Goal: Task Accomplishment & Management: Use online tool/utility

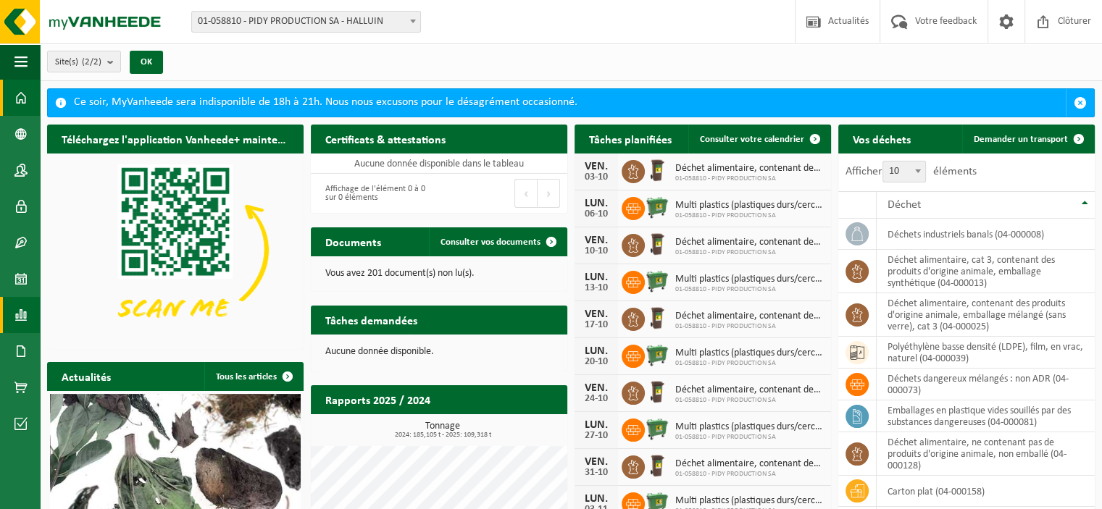
click at [20, 315] on span at bounding box center [20, 315] width 13 height 36
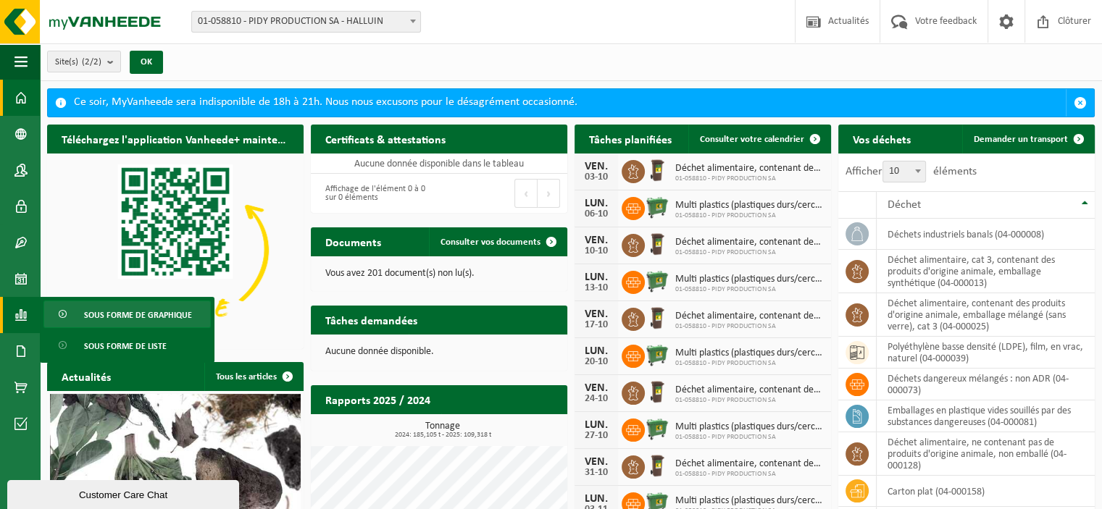
click at [104, 317] on span "Sous forme de graphique" at bounding box center [138, 315] width 108 height 28
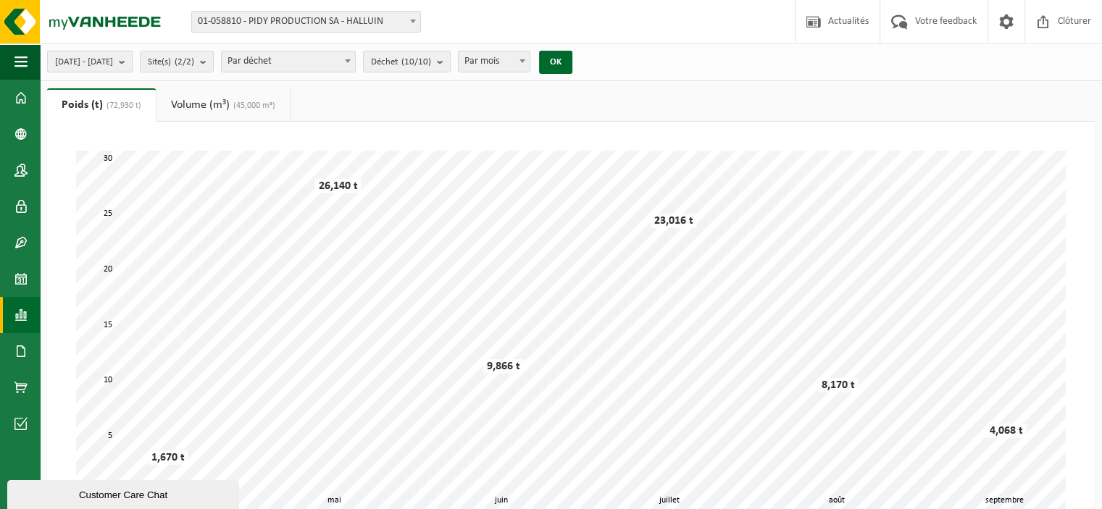
click at [132, 60] on b "submit" at bounding box center [125, 61] width 13 height 20
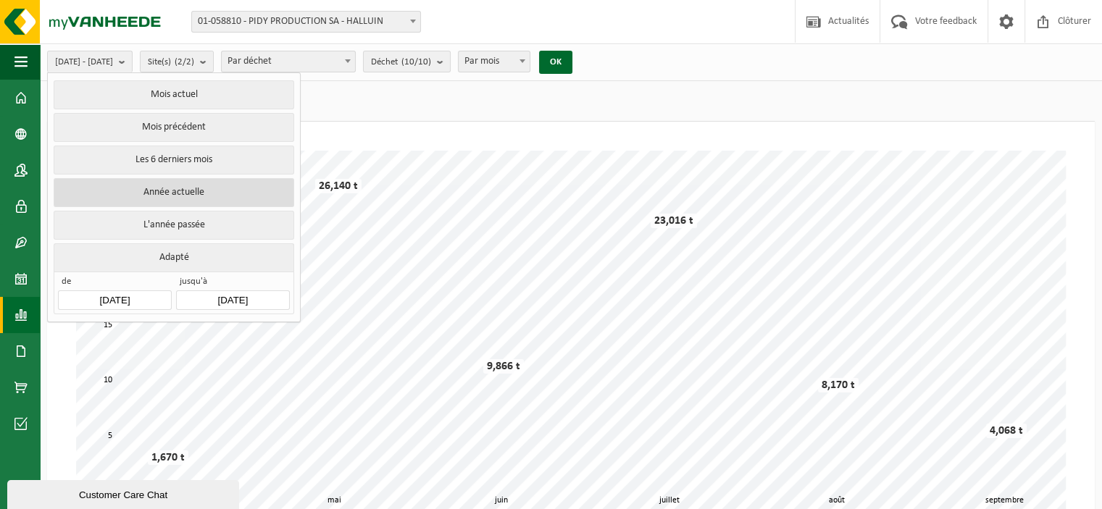
click at [187, 193] on button "Année actuelle" at bounding box center [174, 192] width 240 height 29
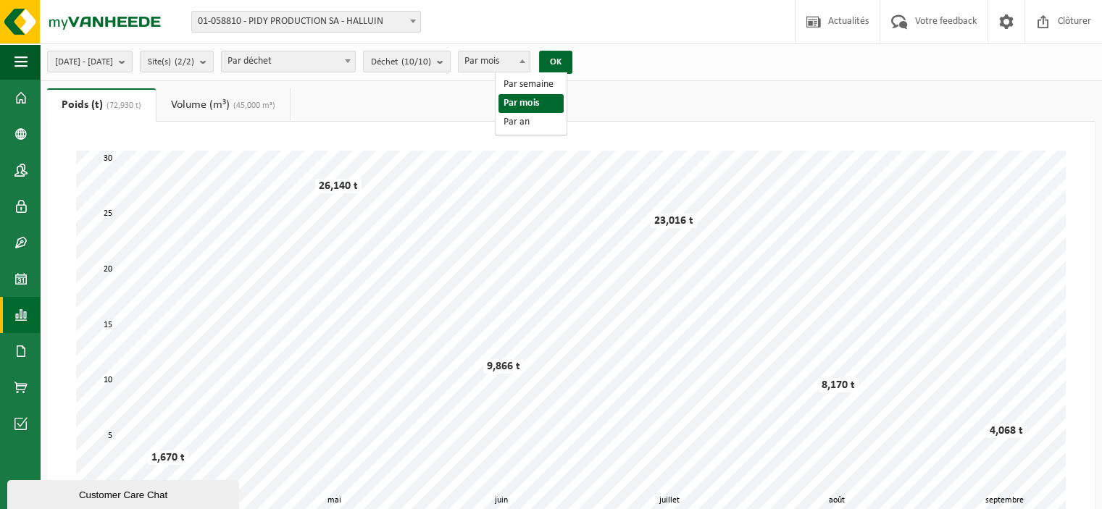
click at [530, 57] on span "Par mois" at bounding box center [494, 61] width 71 height 20
select select "3"
click at [572, 62] on button "OK" at bounding box center [555, 62] width 33 height 23
